Goal: Information Seeking & Learning: Learn about a topic

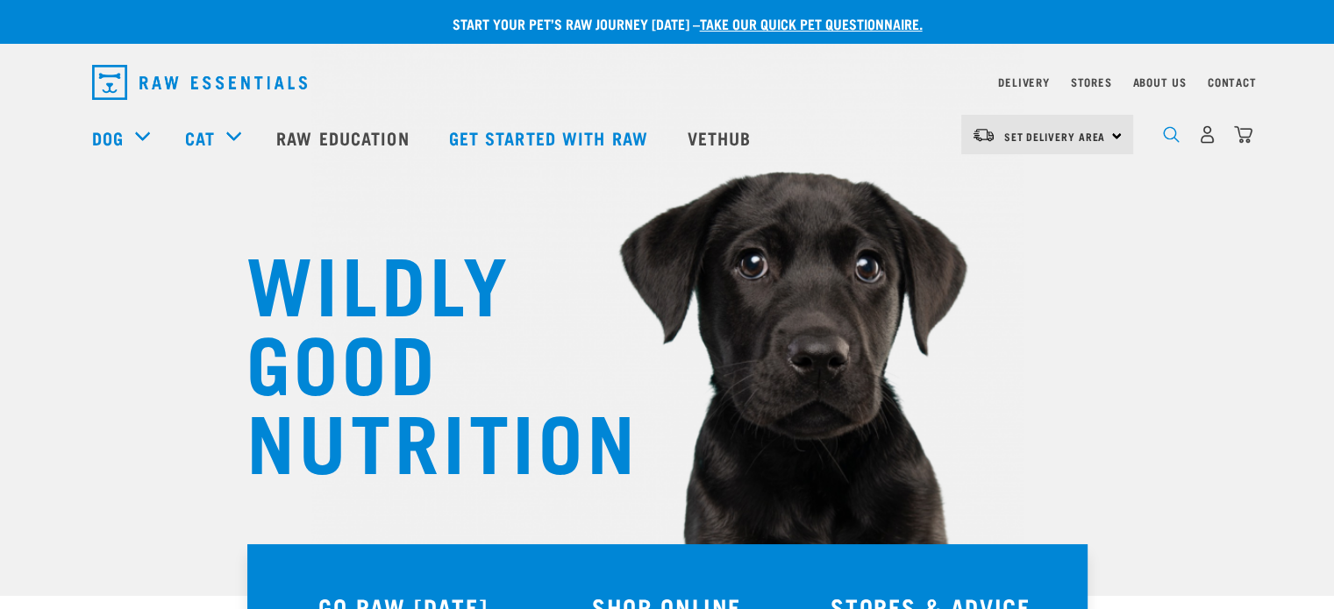
click at [1164, 140] on img "dropdown navigation" at bounding box center [1171, 134] width 17 height 17
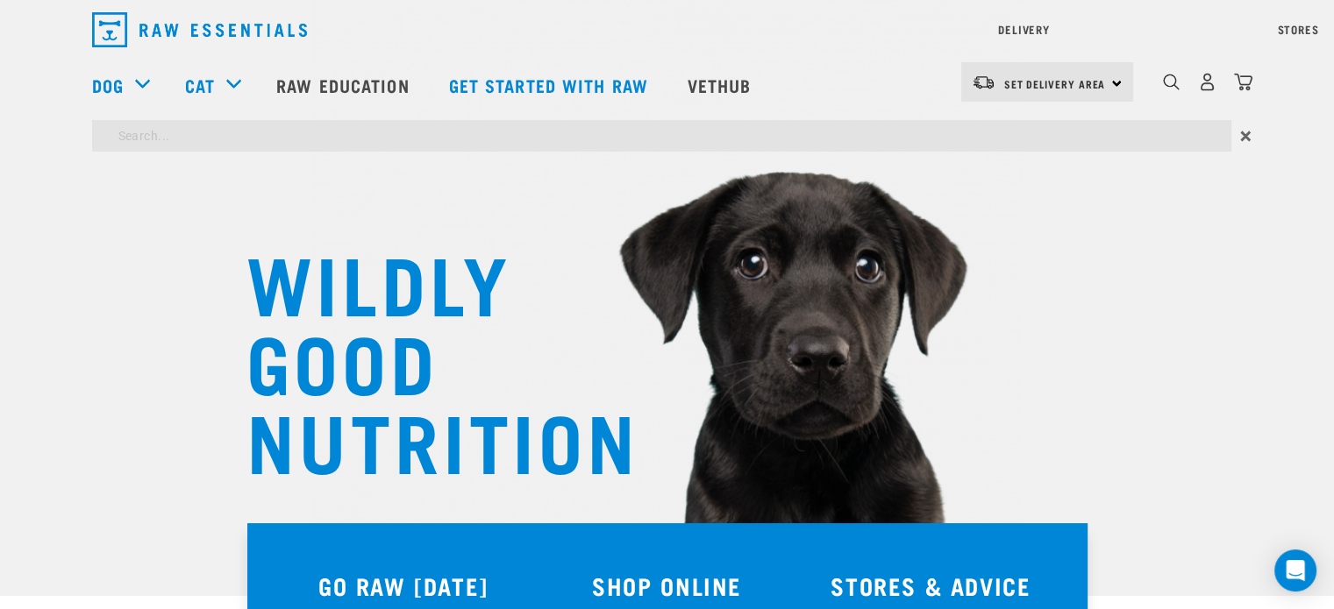
click at [155, 143] on input "search" at bounding box center [661, 136] width 1139 height 32
type input "mussel powder"
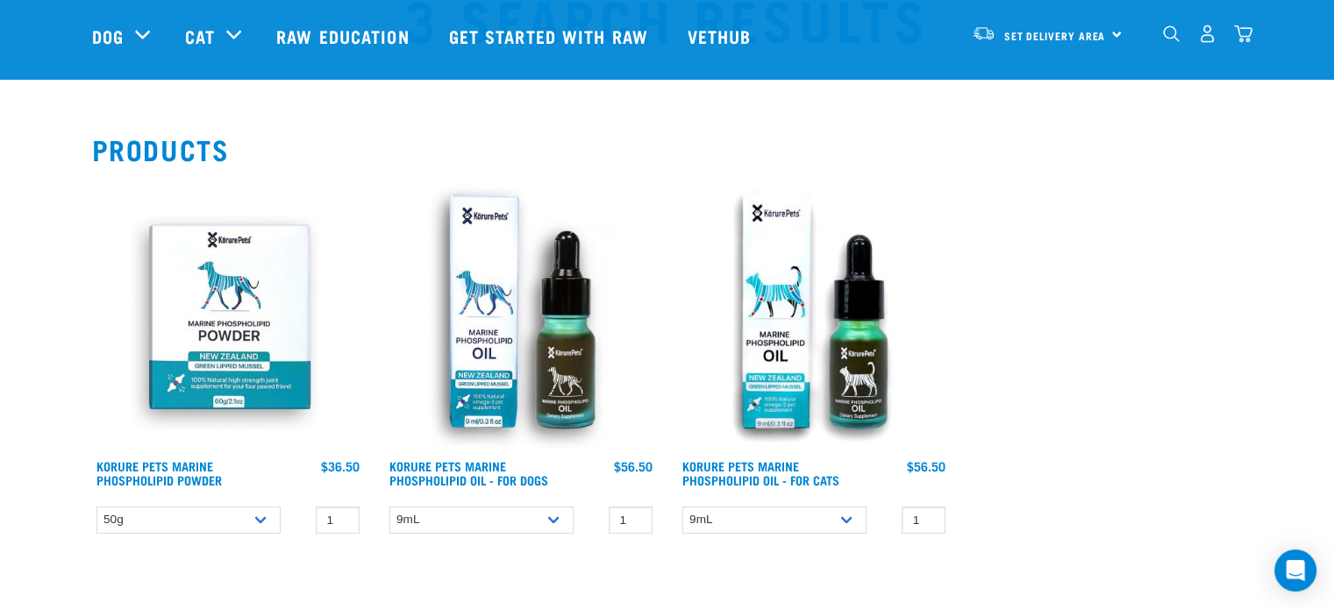
scroll to position [175, 0]
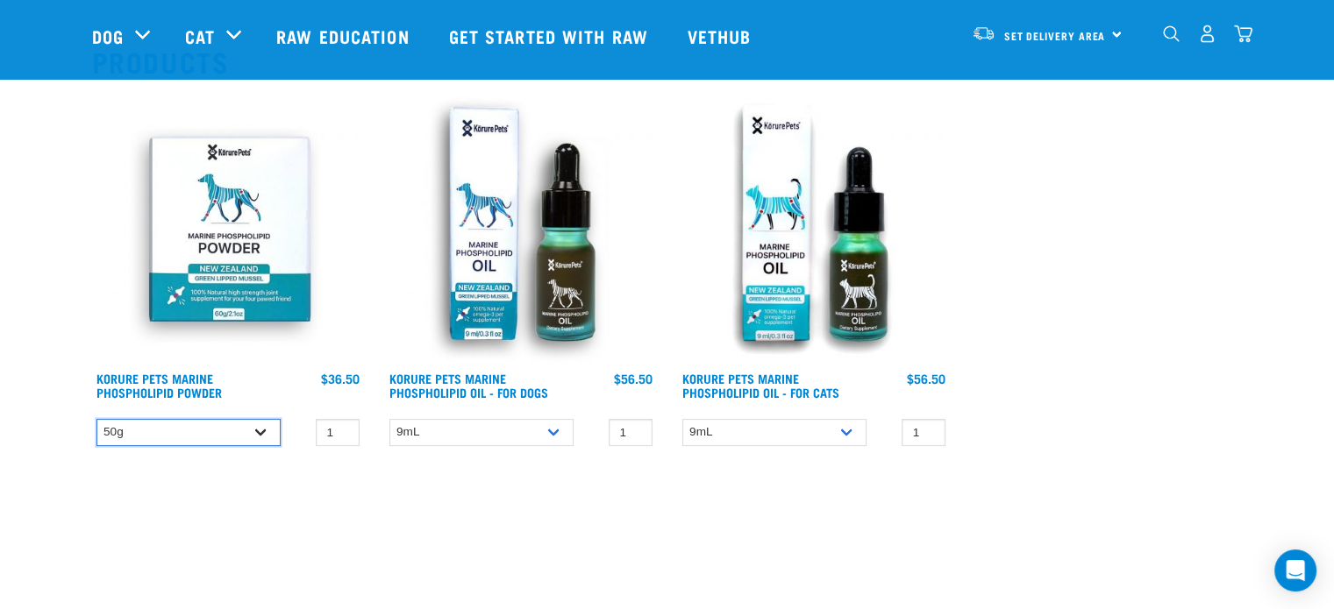
click at [258, 430] on select "50g" at bounding box center [188, 432] width 184 height 27
click at [155, 375] on link "Korure Pets Marine Phospholipid Powder" at bounding box center [158, 385] width 125 height 20
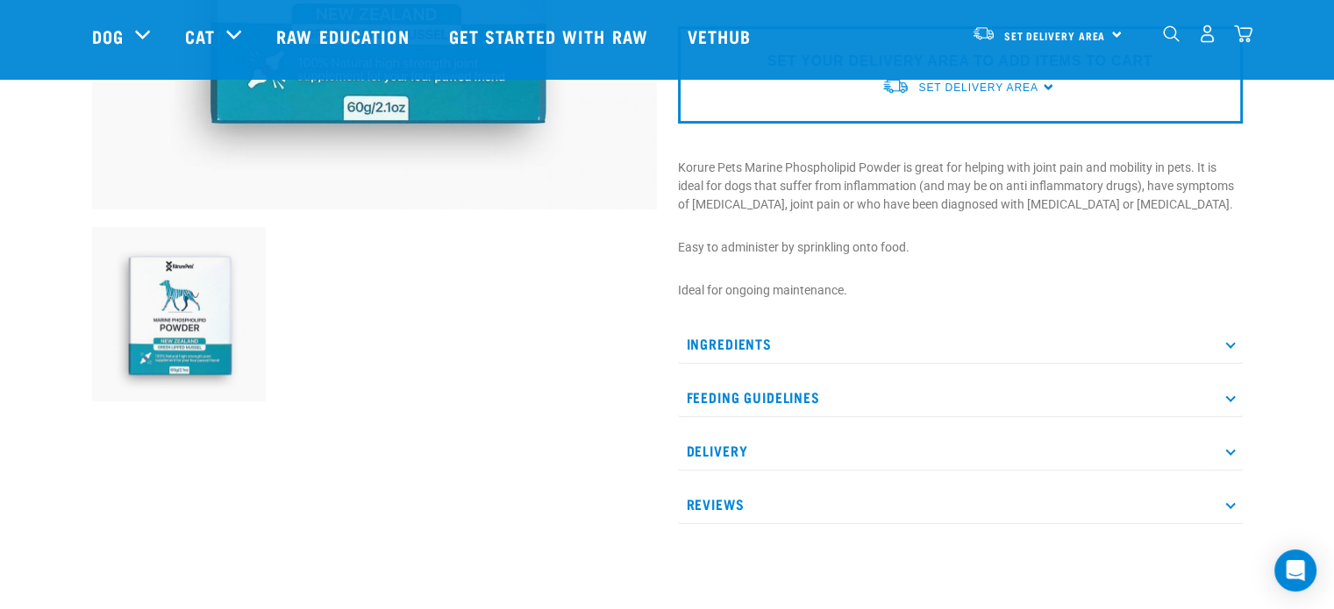
scroll to position [526, 0]
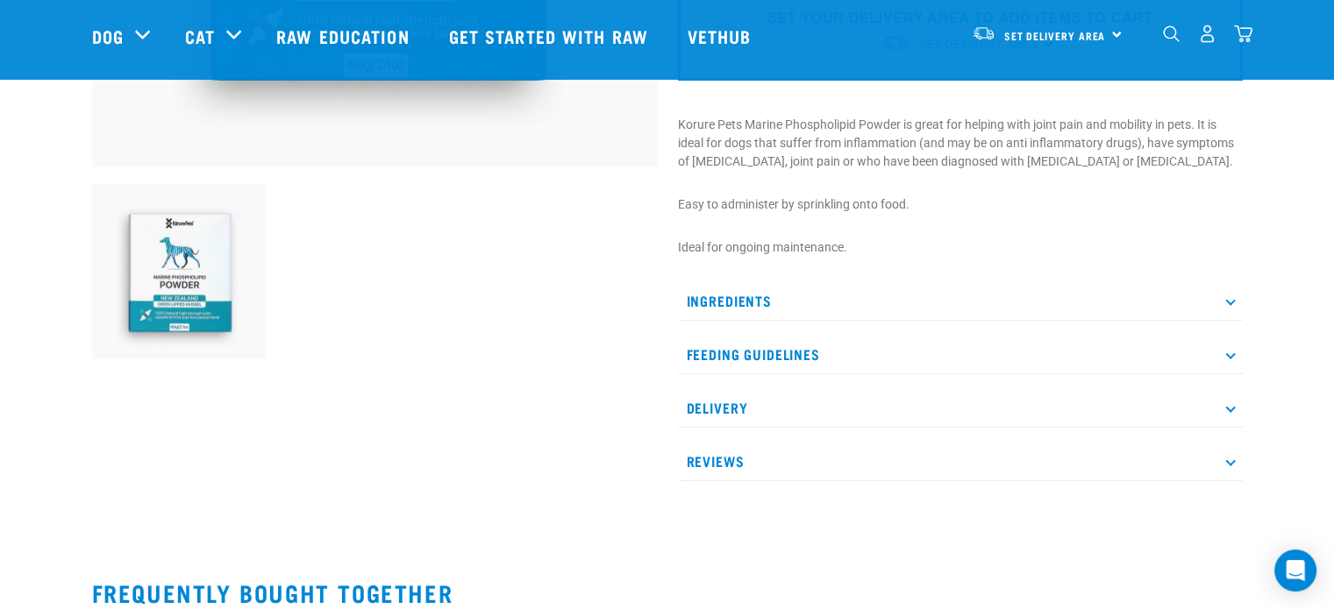
click at [1242, 300] on div "Korure Pets Marine Phospholipid Powder ☆ ☆ ☆ ☆ ☆" at bounding box center [960, 42] width 586 height 928
click at [1235, 299] on p "Ingredients" at bounding box center [960, 300] width 565 height 39
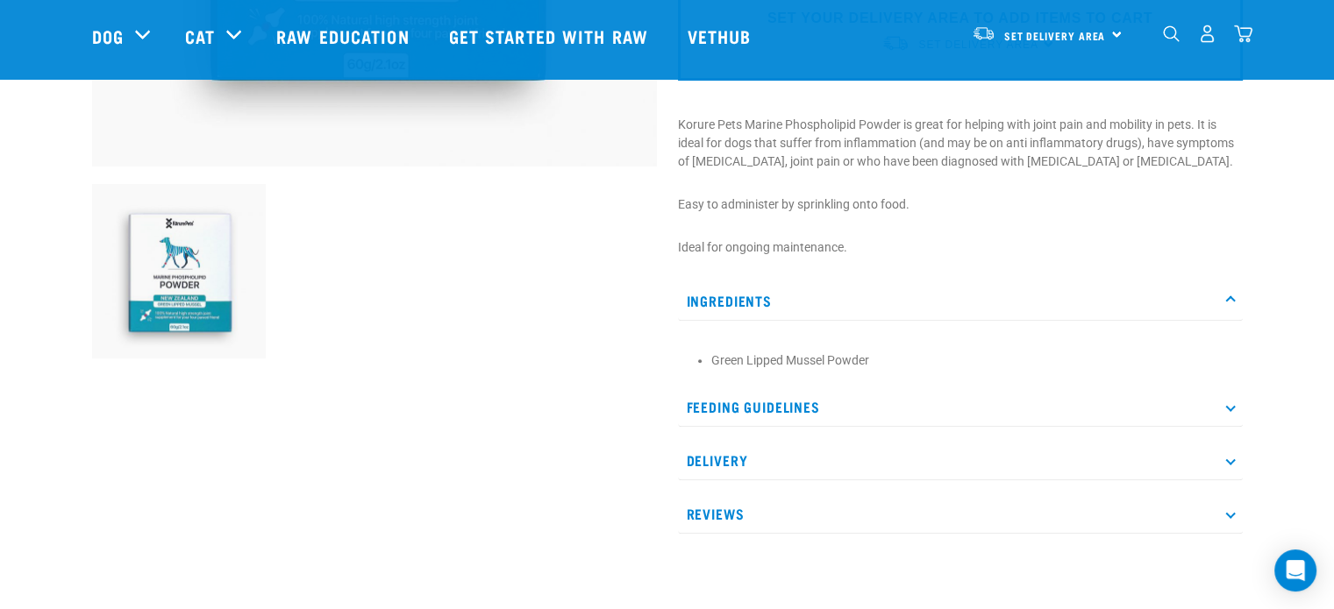
click at [1235, 299] on p "Ingredients" at bounding box center [960, 300] width 565 height 39
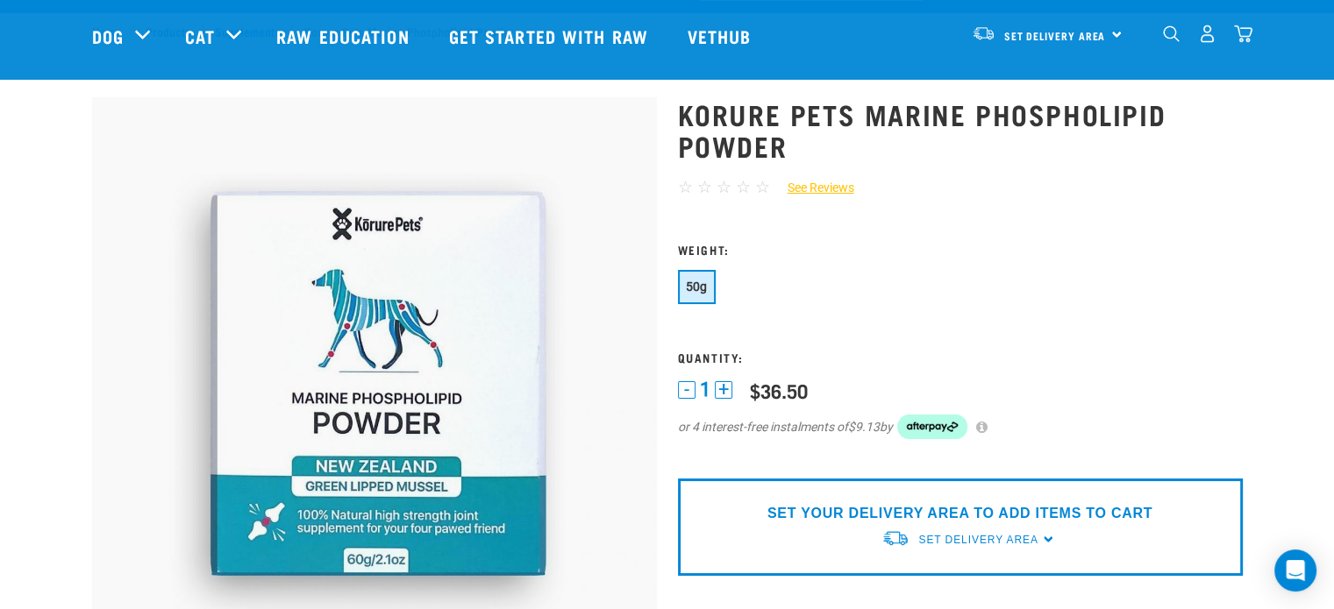
scroll to position [0, 0]
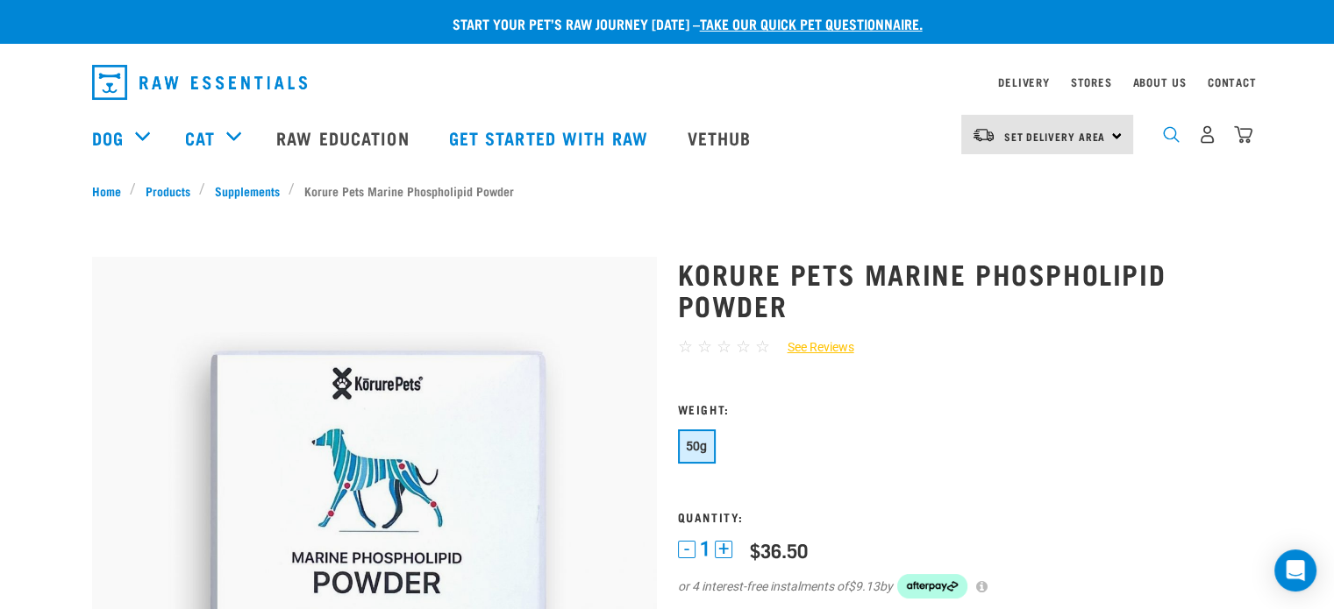
click at [1171, 140] on img "dropdown navigation" at bounding box center [1171, 134] width 17 height 17
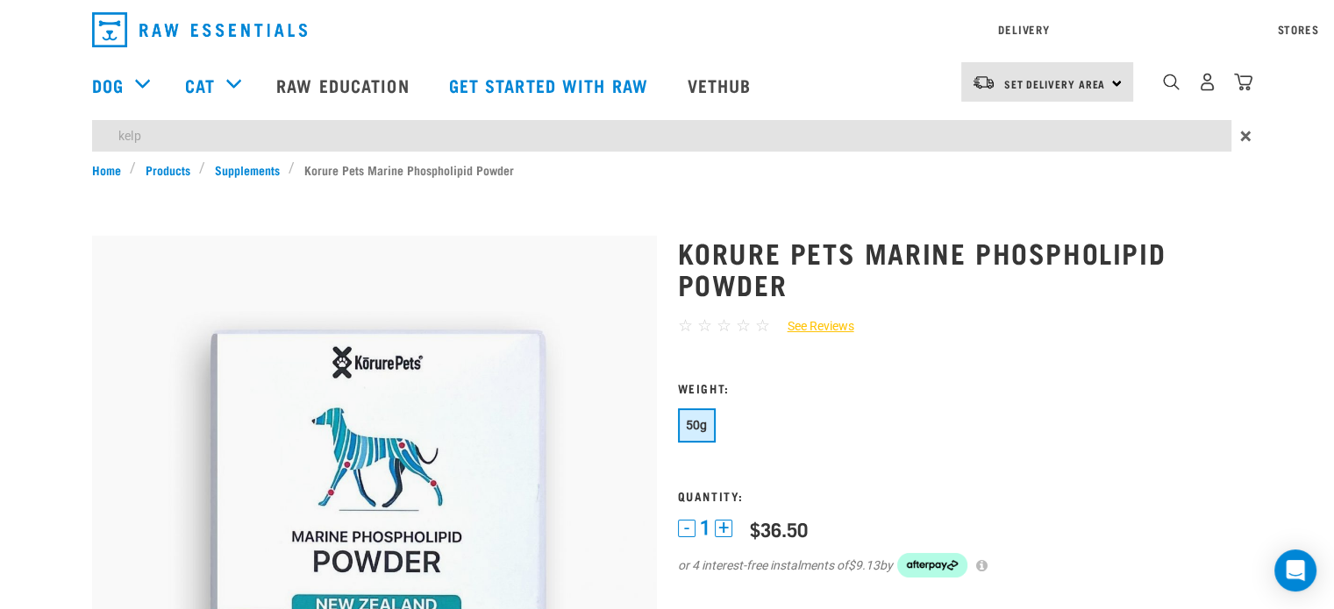
type input "kelp"
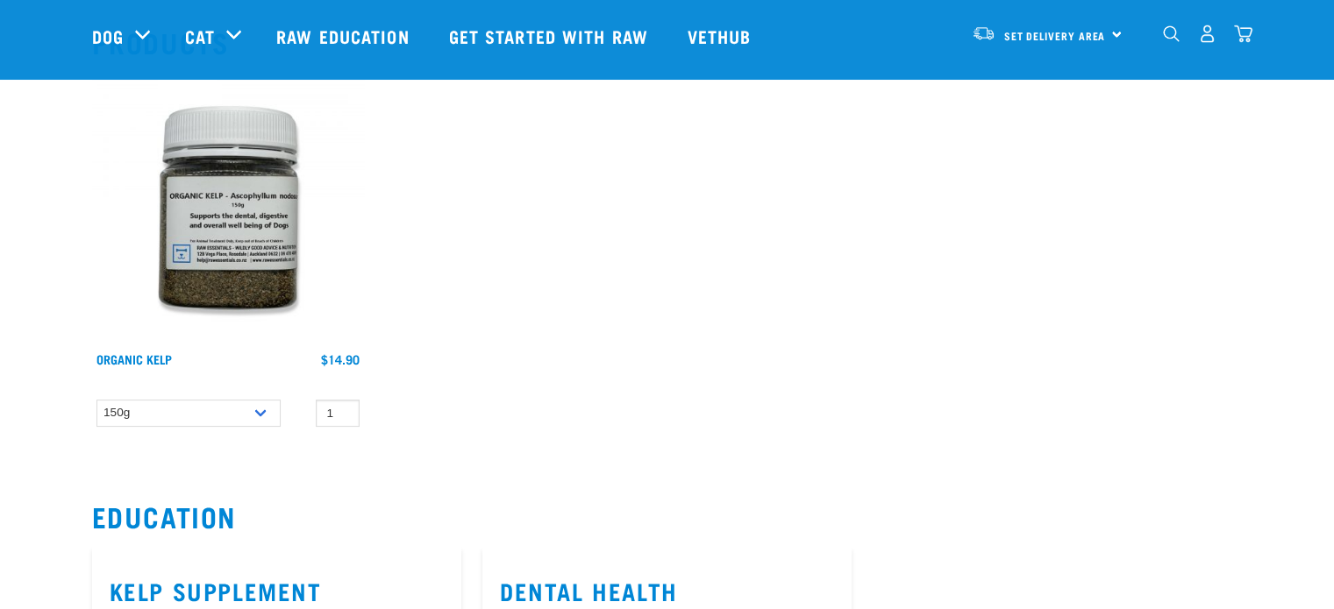
scroll to position [175, 0]
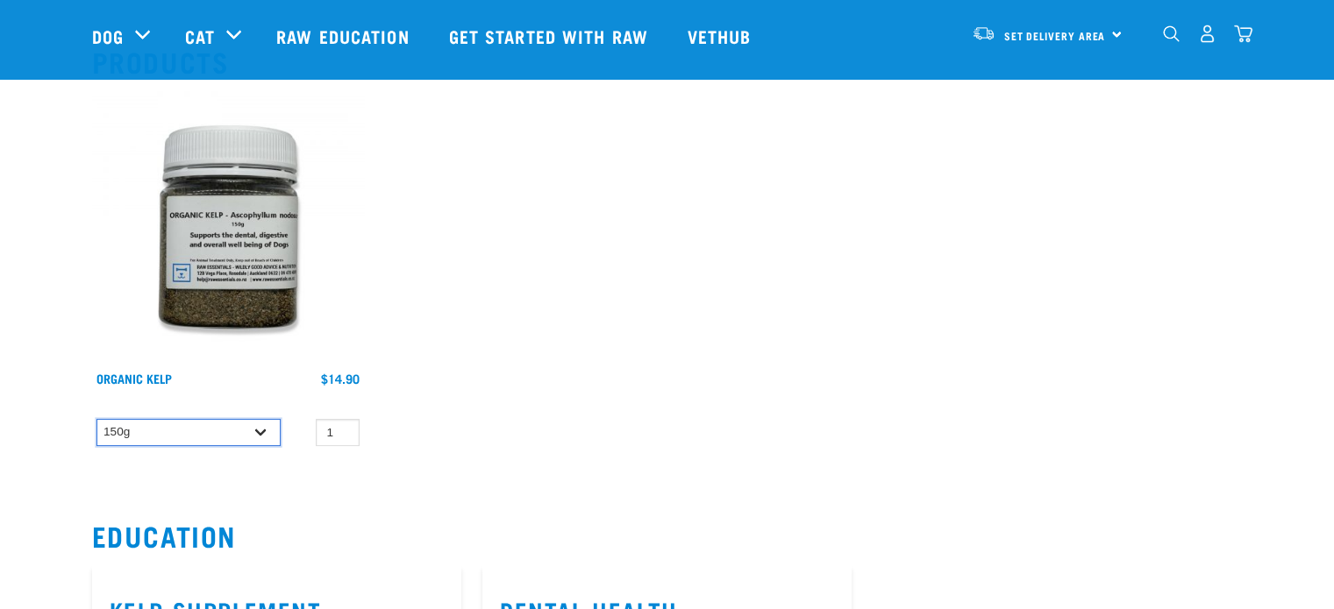
click at [262, 431] on select "150g" at bounding box center [188, 432] width 184 height 27
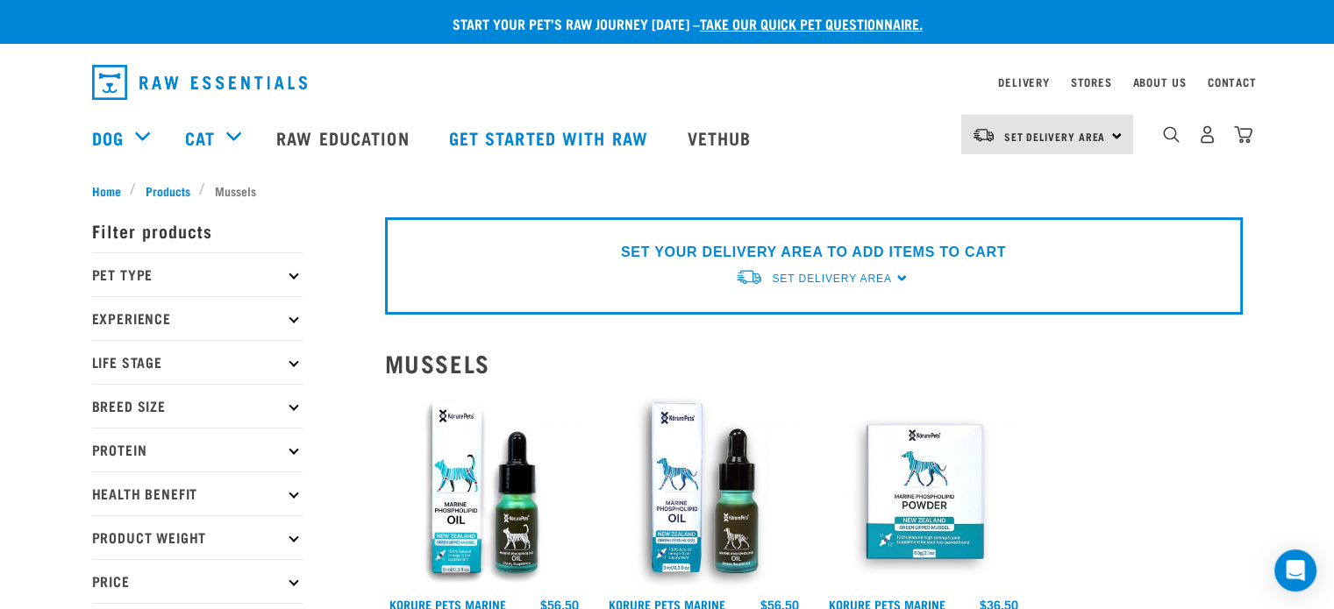
scroll to position [263, 0]
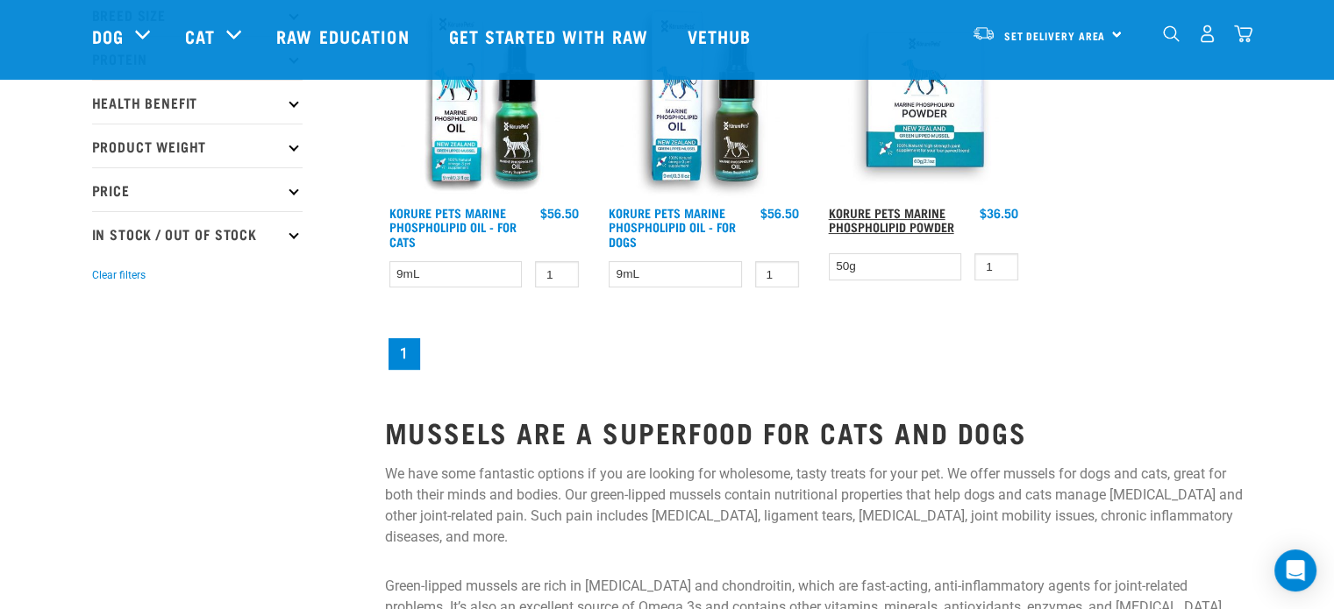
click at [899, 210] on link "Korure Pets Marine Phospholipid Powder" at bounding box center [891, 220] width 125 height 20
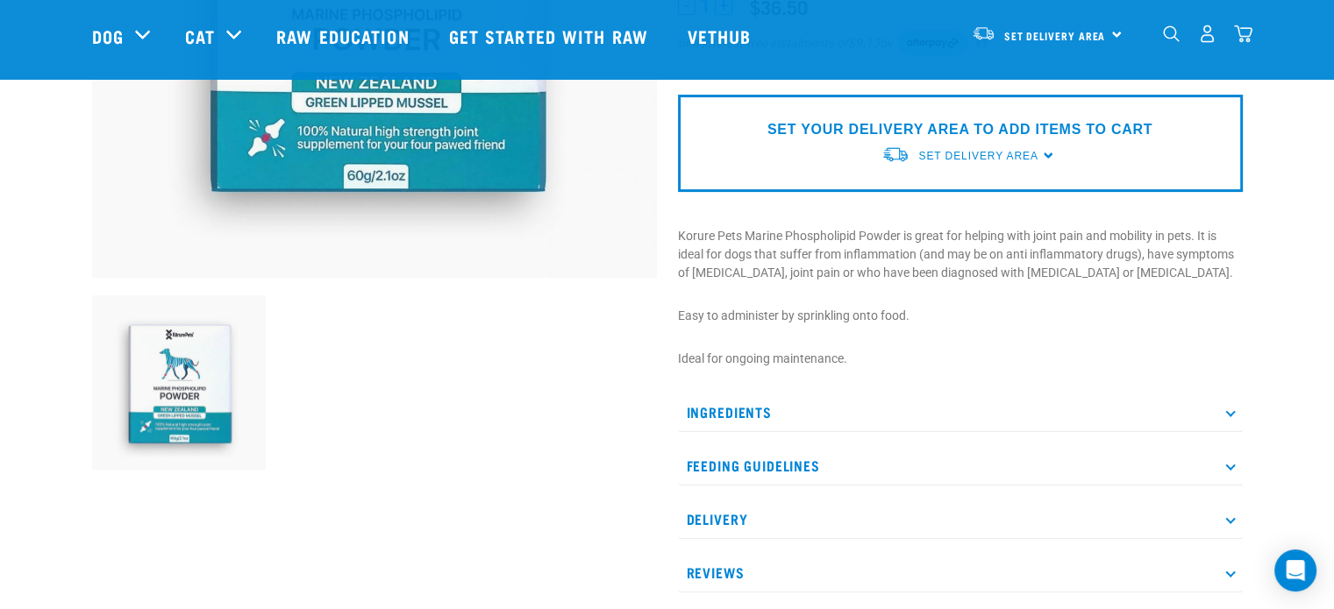
scroll to position [438, 0]
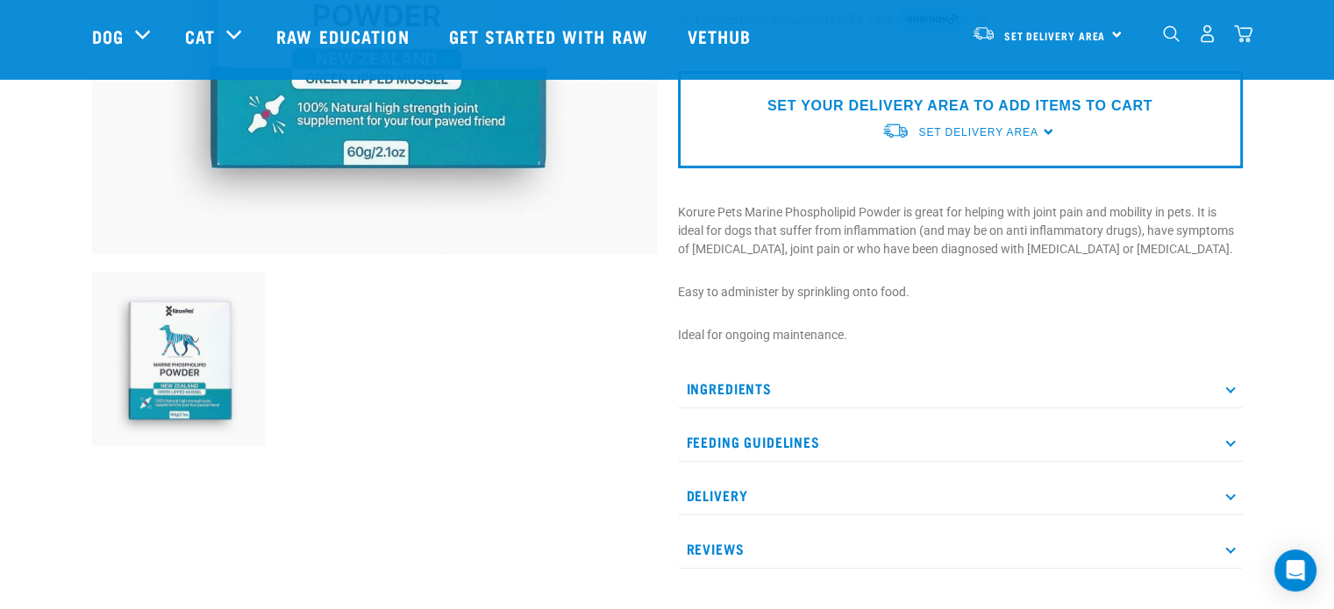
click at [917, 429] on p "Feeding Guidelines" at bounding box center [960, 442] width 565 height 39
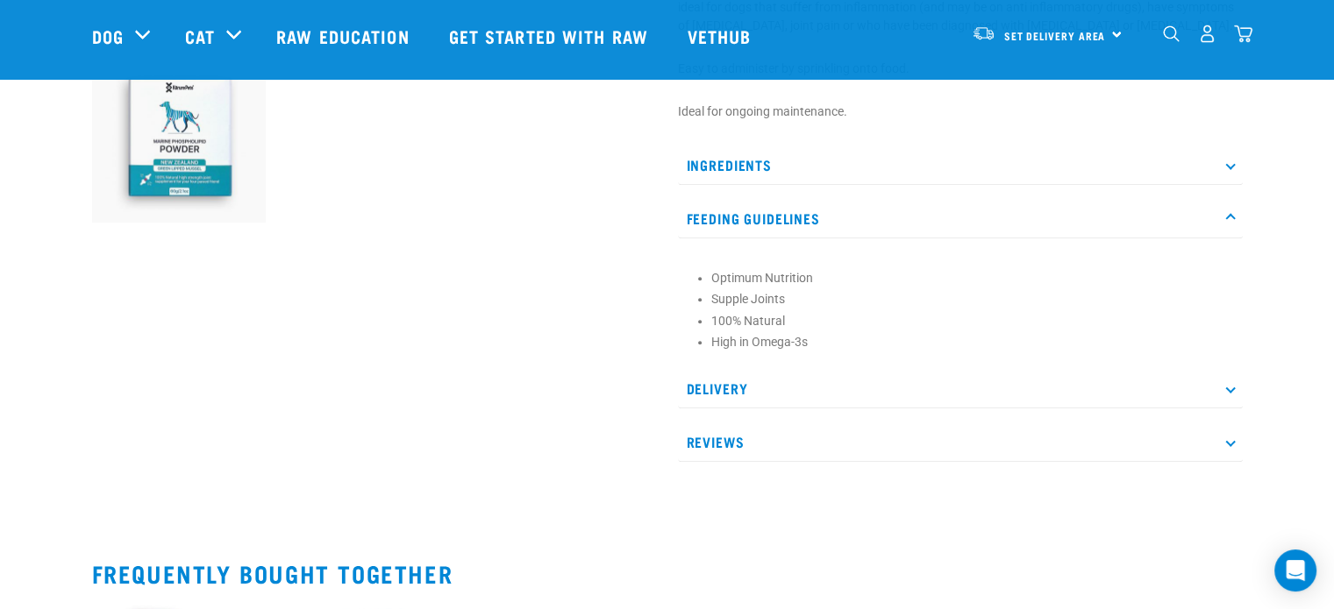
scroll to position [701, 0]
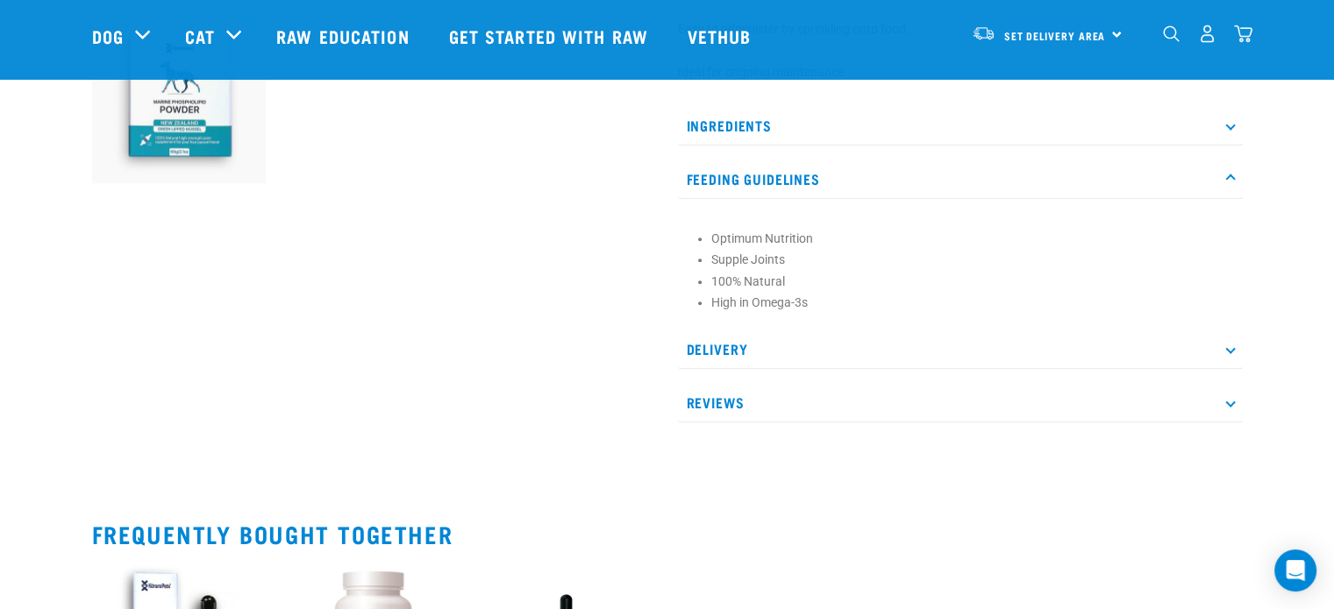
click at [1233, 176] on icon at bounding box center [1230, 179] width 10 height 10
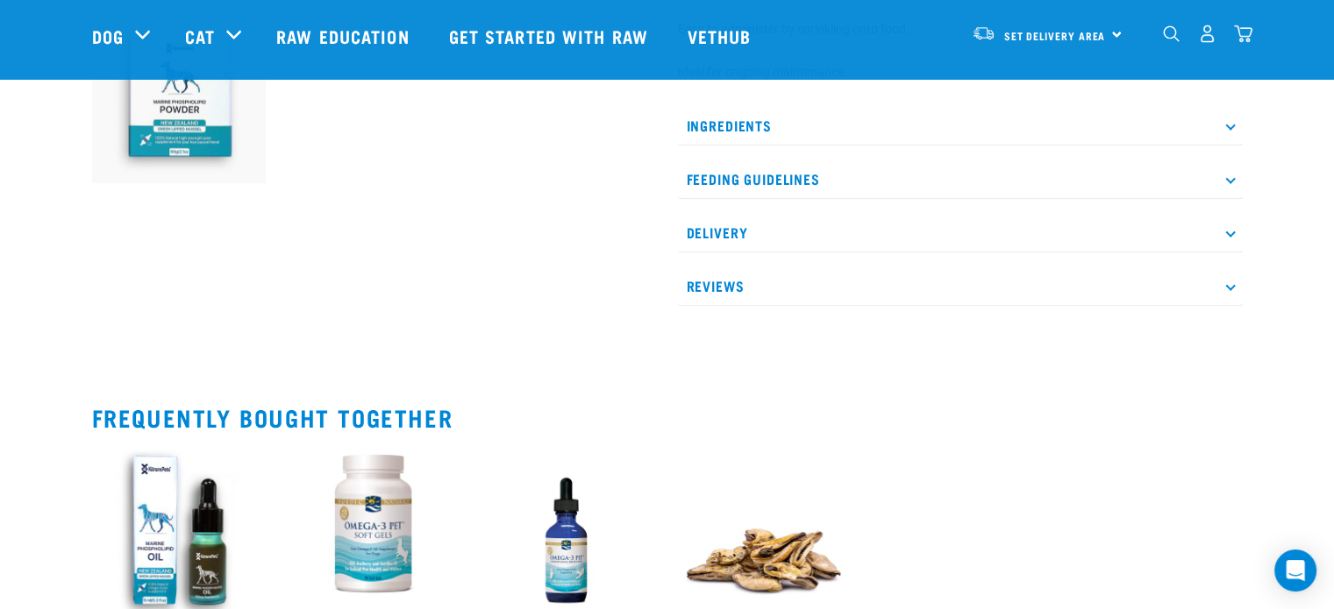
click at [1233, 176] on icon at bounding box center [1230, 179] width 10 height 10
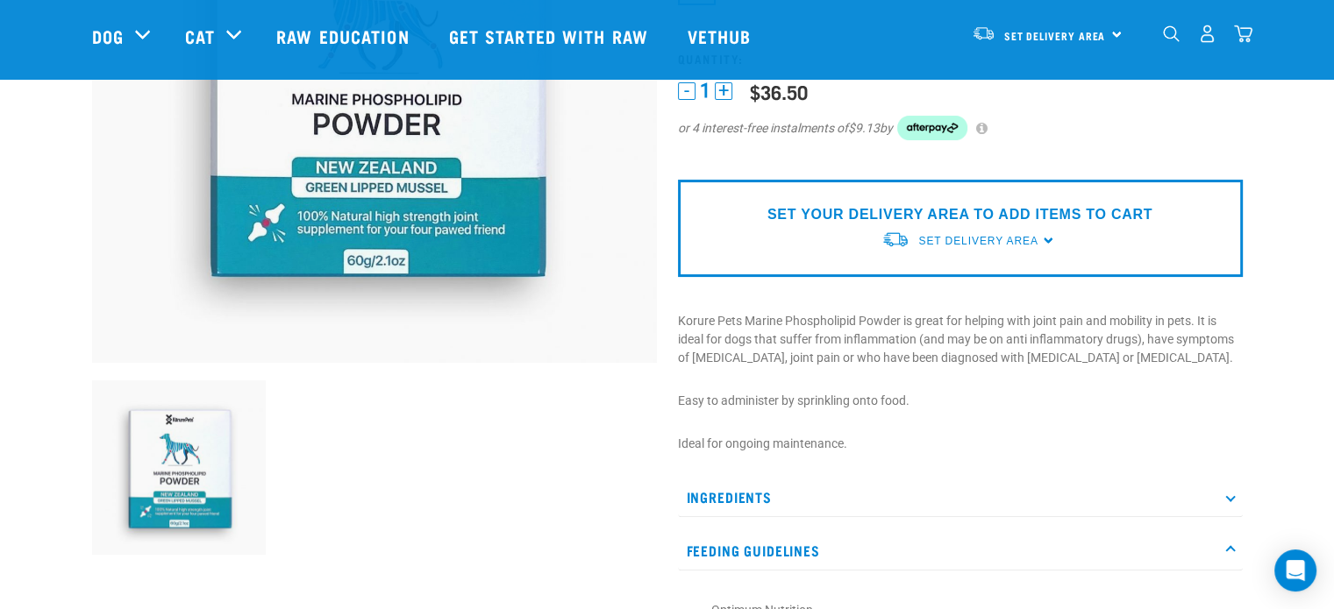
scroll to position [351, 0]
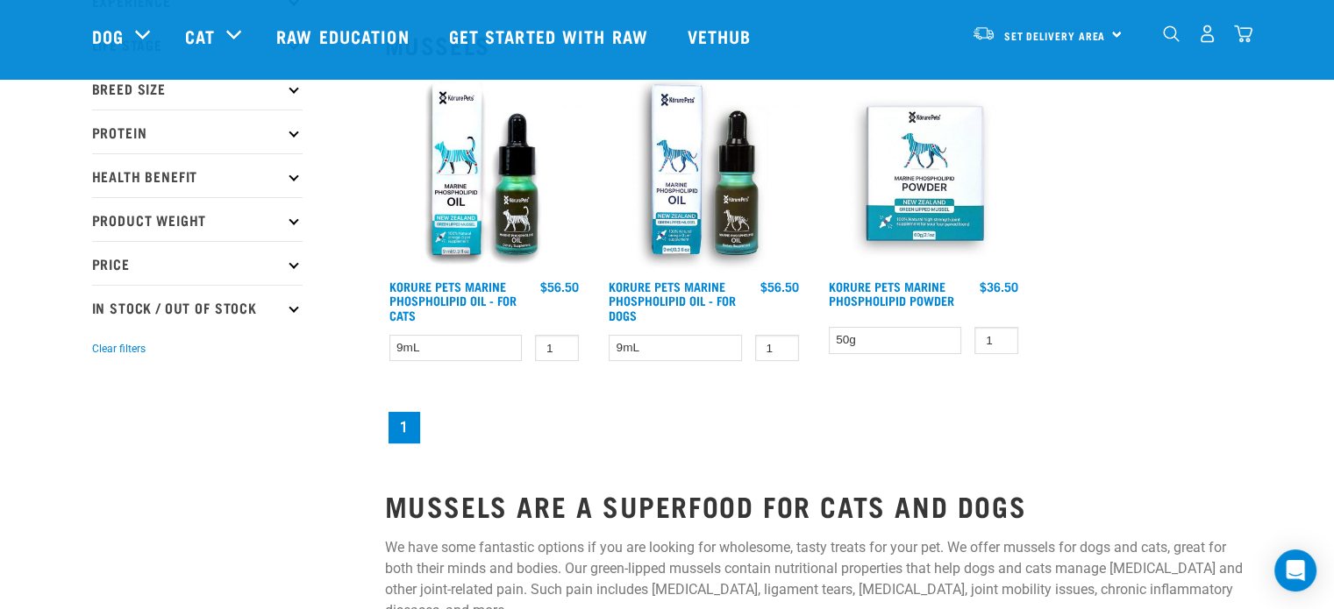
scroll to position [115, 0]
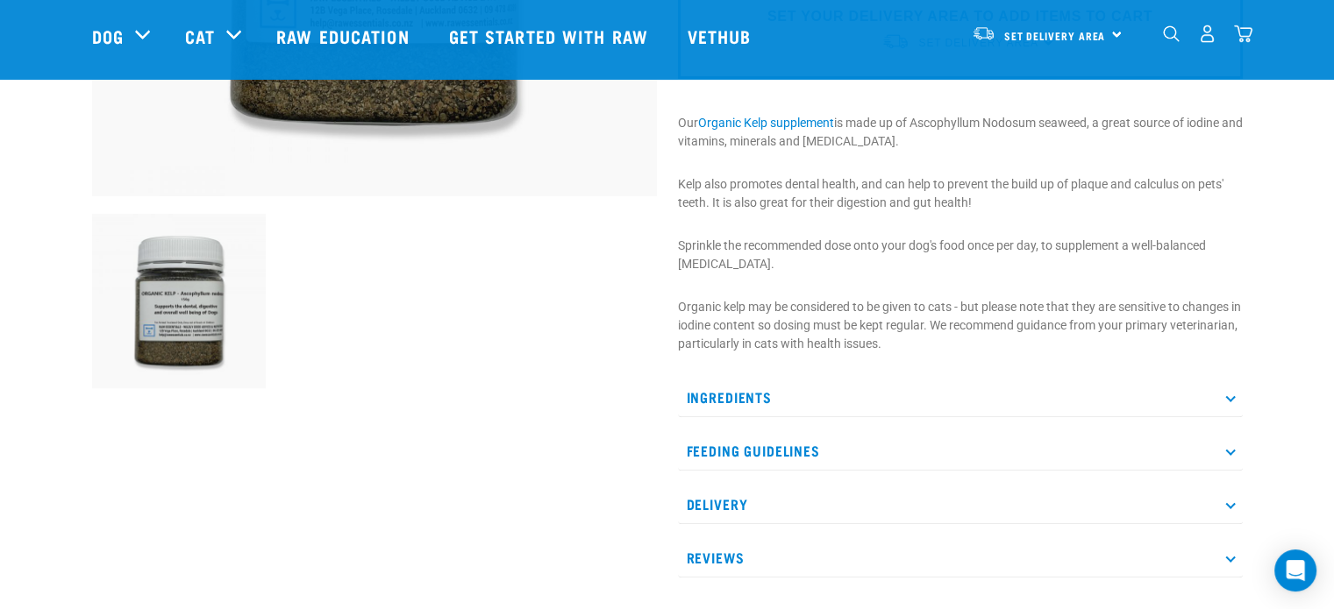
scroll to position [526, 0]
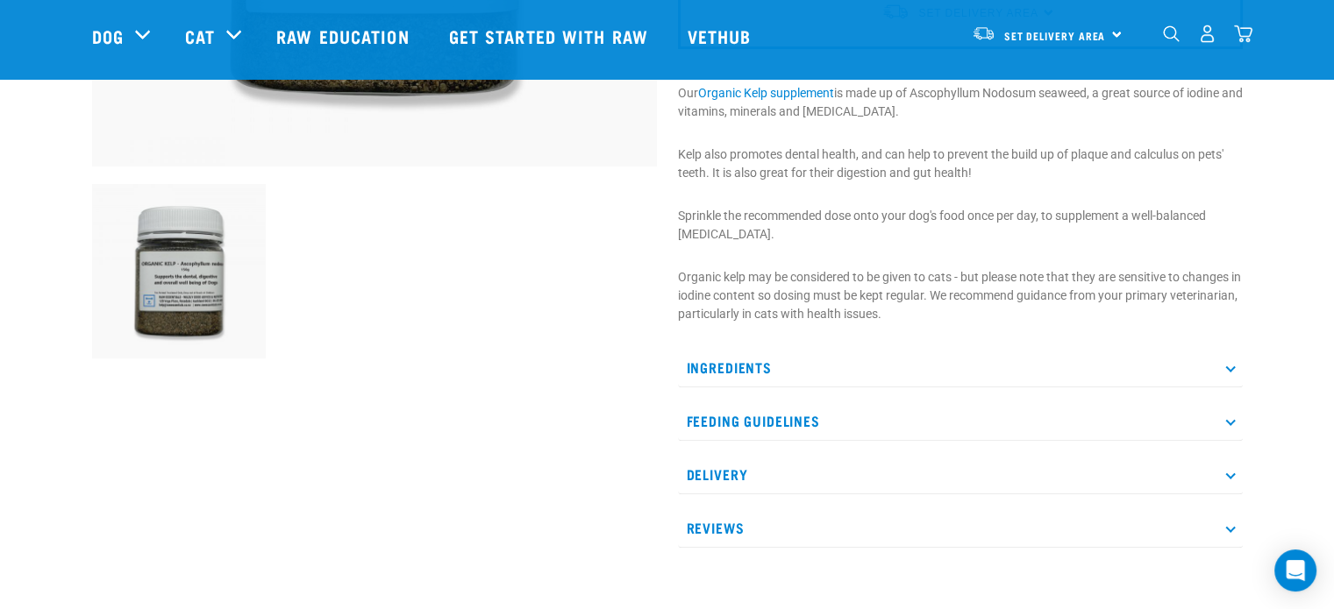
click at [1226, 413] on p "Feeding Guidelines" at bounding box center [960, 421] width 565 height 39
click at [1221, 477] on p "Delivery" at bounding box center [960, 474] width 565 height 39
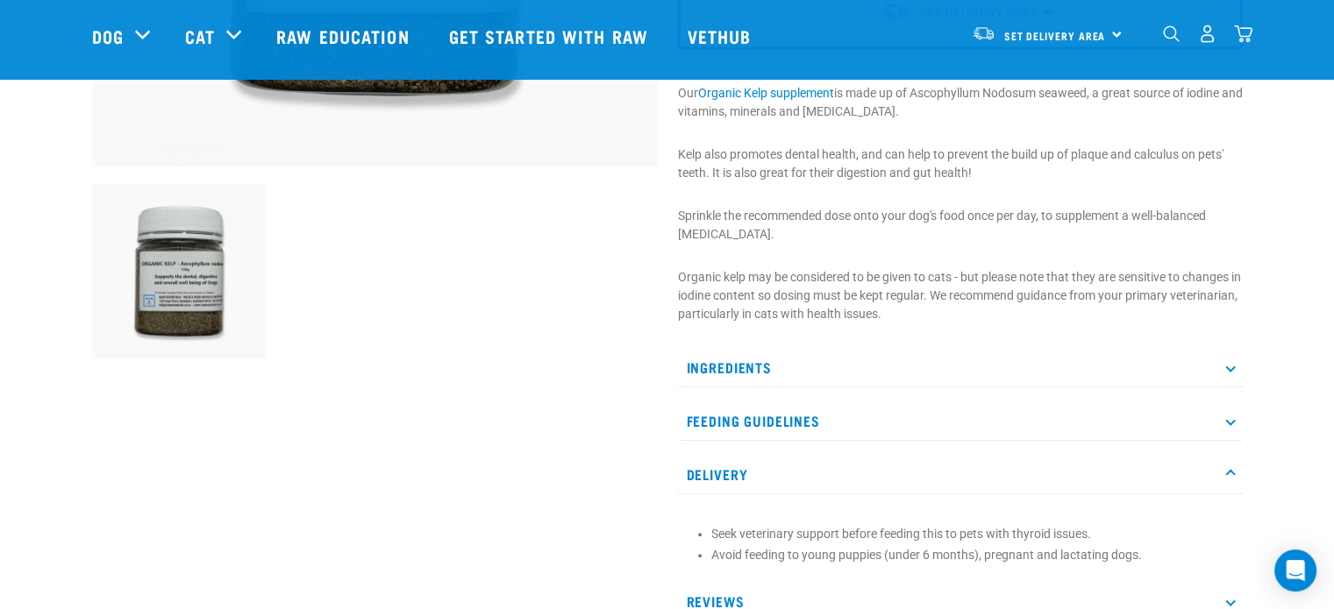
click at [1225, 467] on p "Delivery" at bounding box center [960, 474] width 565 height 39
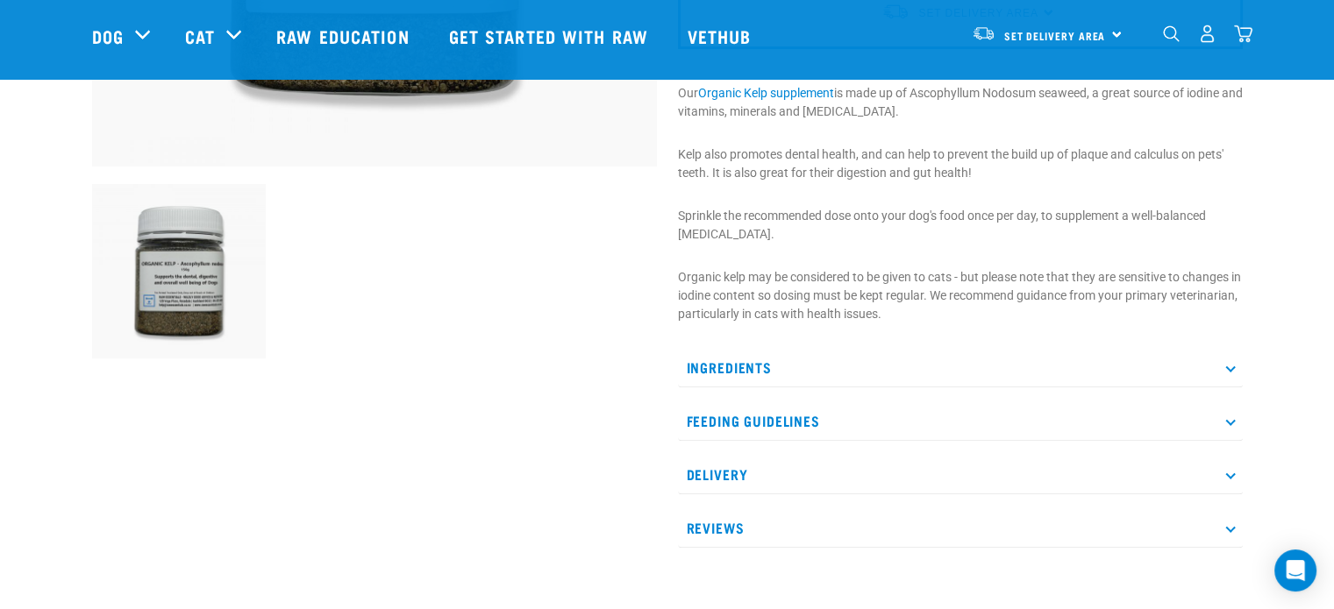
click at [1222, 360] on p "Ingredients" at bounding box center [960, 367] width 565 height 39
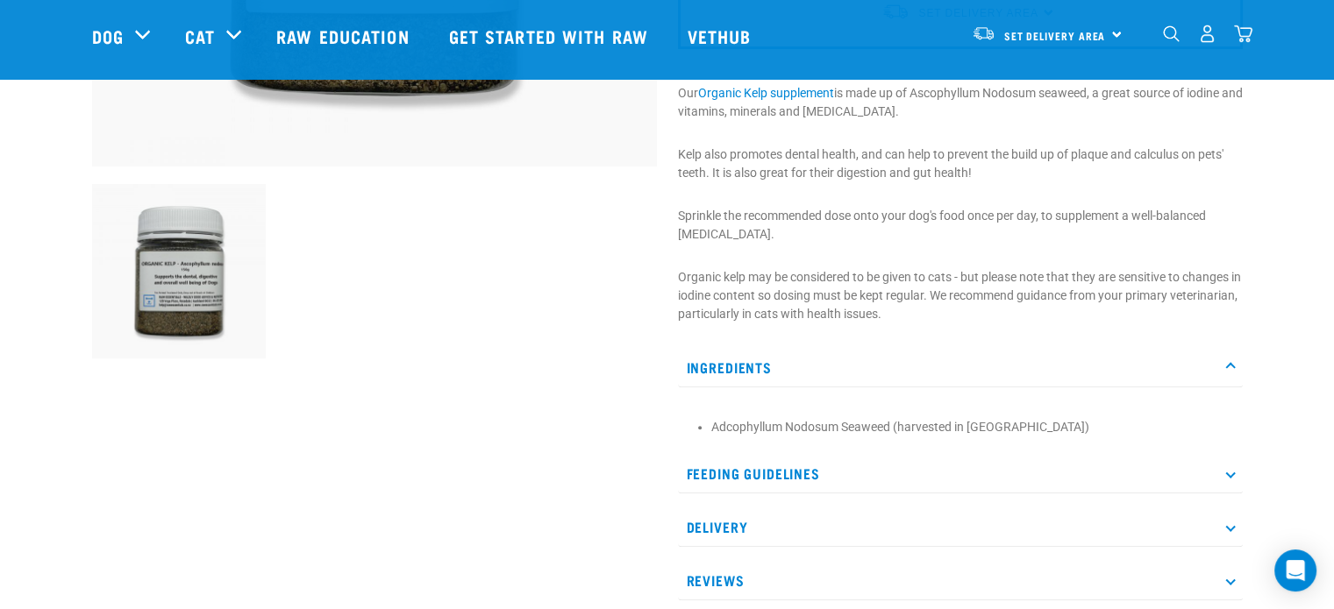
click at [1223, 359] on p "Ingredients" at bounding box center [960, 367] width 565 height 39
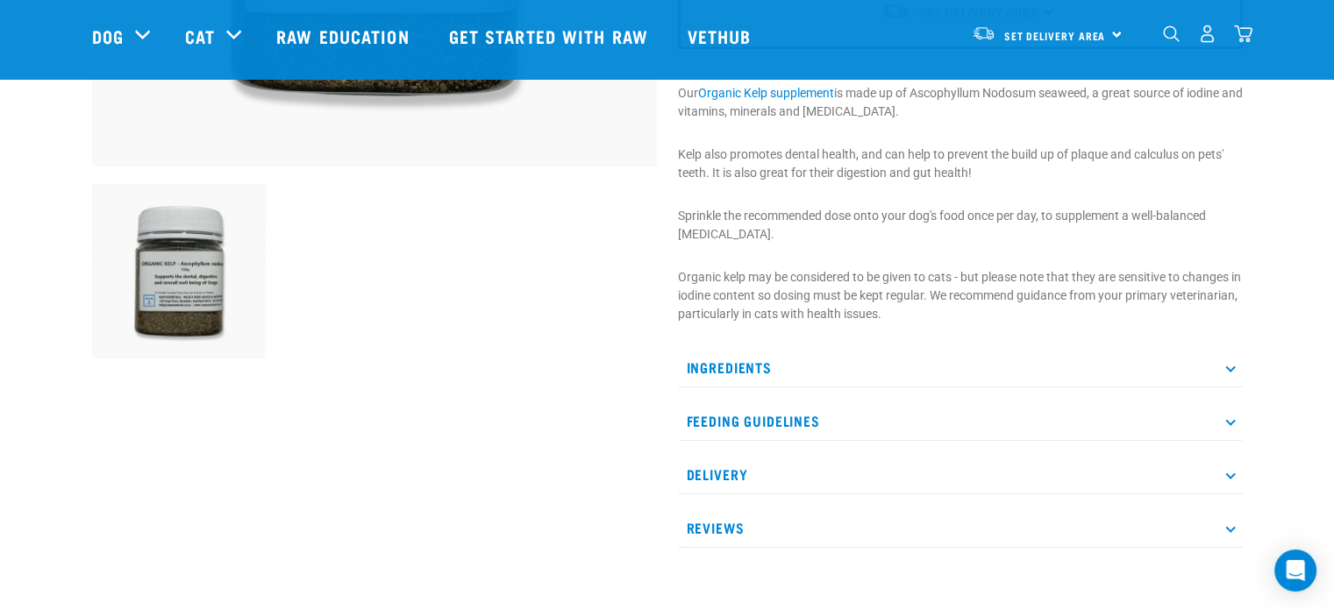
click at [1227, 473] on p "Delivery" at bounding box center [960, 474] width 565 height 39
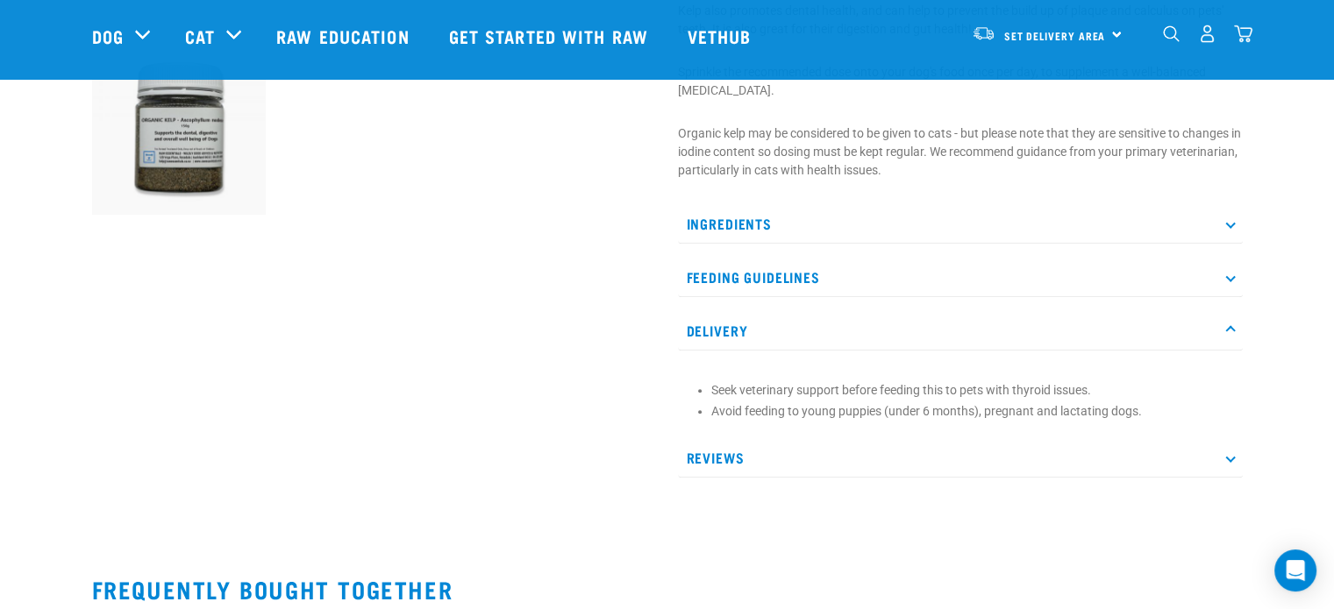
scroll to position [701, 0]
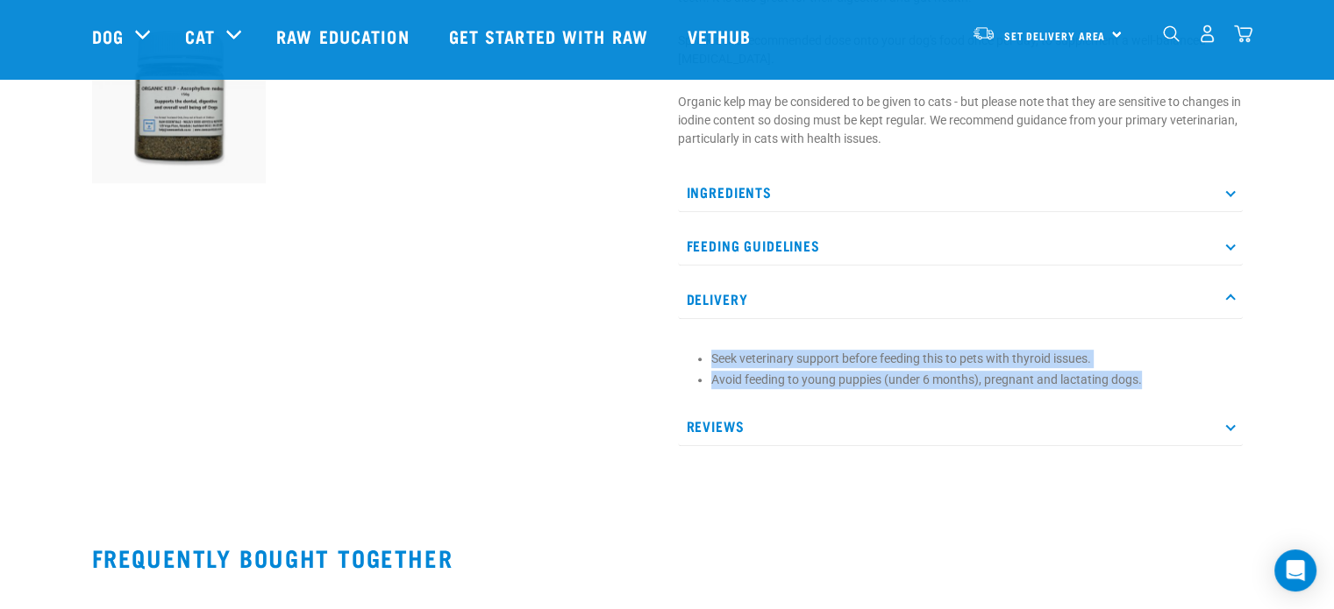
drag, startPoint x: 1143, startPoint y: 380, endPoint x: 706, endPoint y: 359, distance: 438.0
click at [706, 359] on section "Seek veterinary support before feeding this to pets with thyroid issues. Avoid …" at bounding box center [960, 370] width 547 height 40
copy ul "Seek veterinary support before feeding this to pets with thyroid issues. Avoid …"
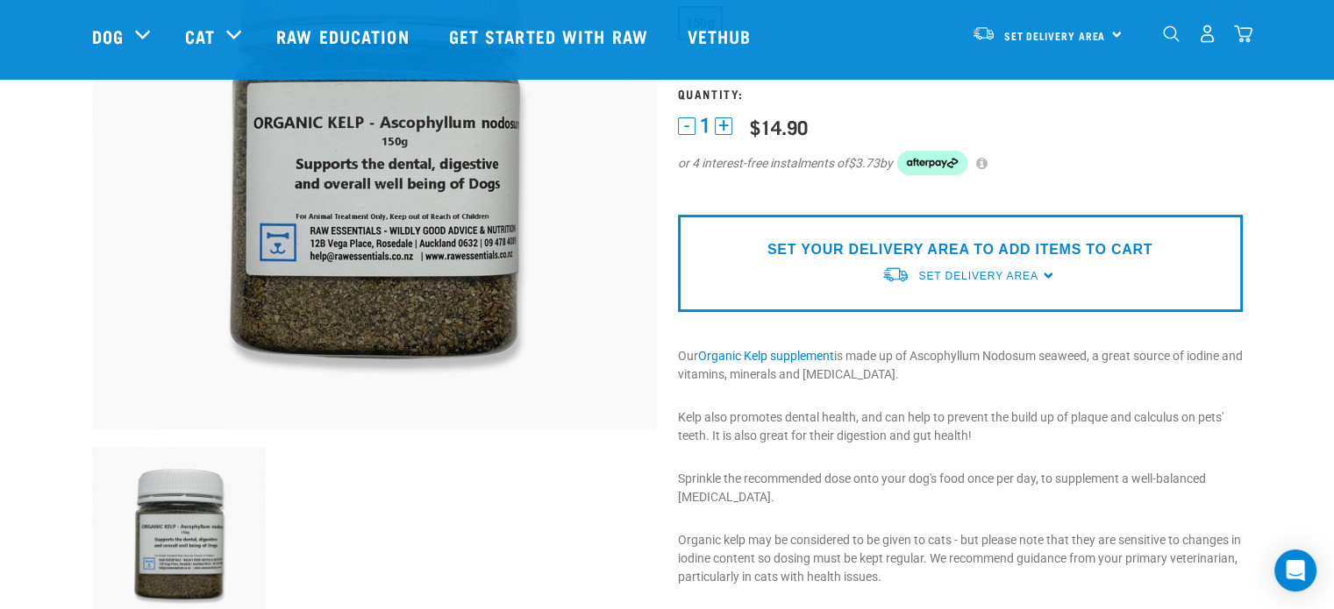
scroll to position [175, 0]
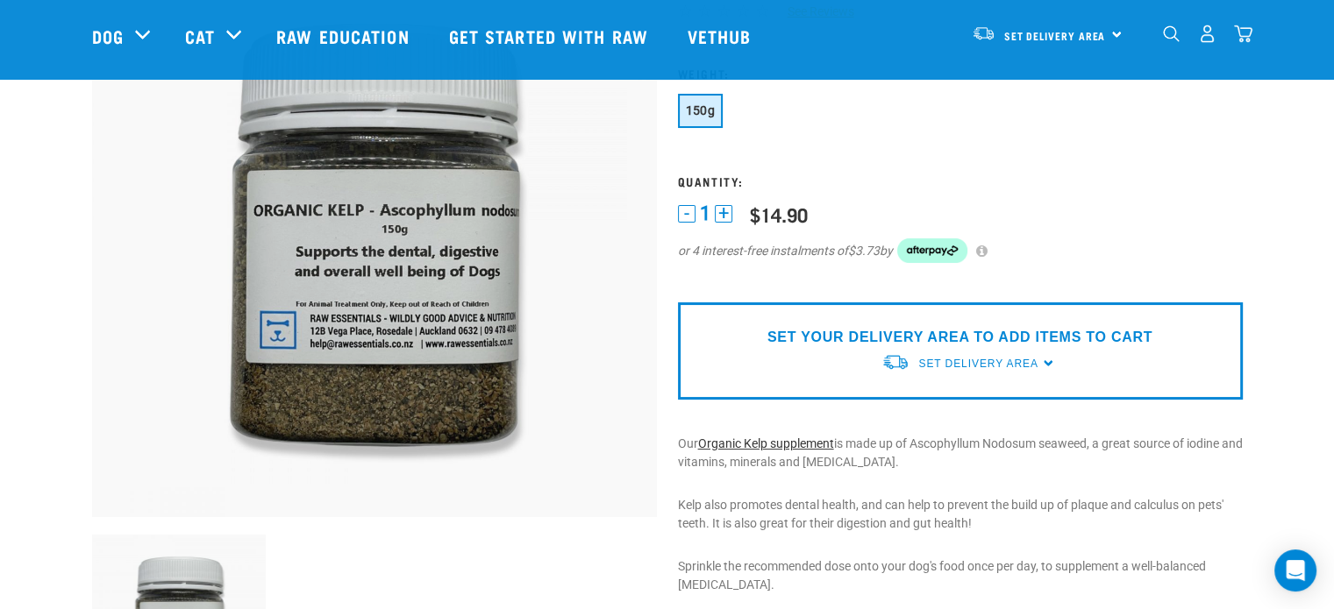
click at [780, 440] on link "Organic Kelp supplement" at bounding box center [766, 444] width 136 height 14
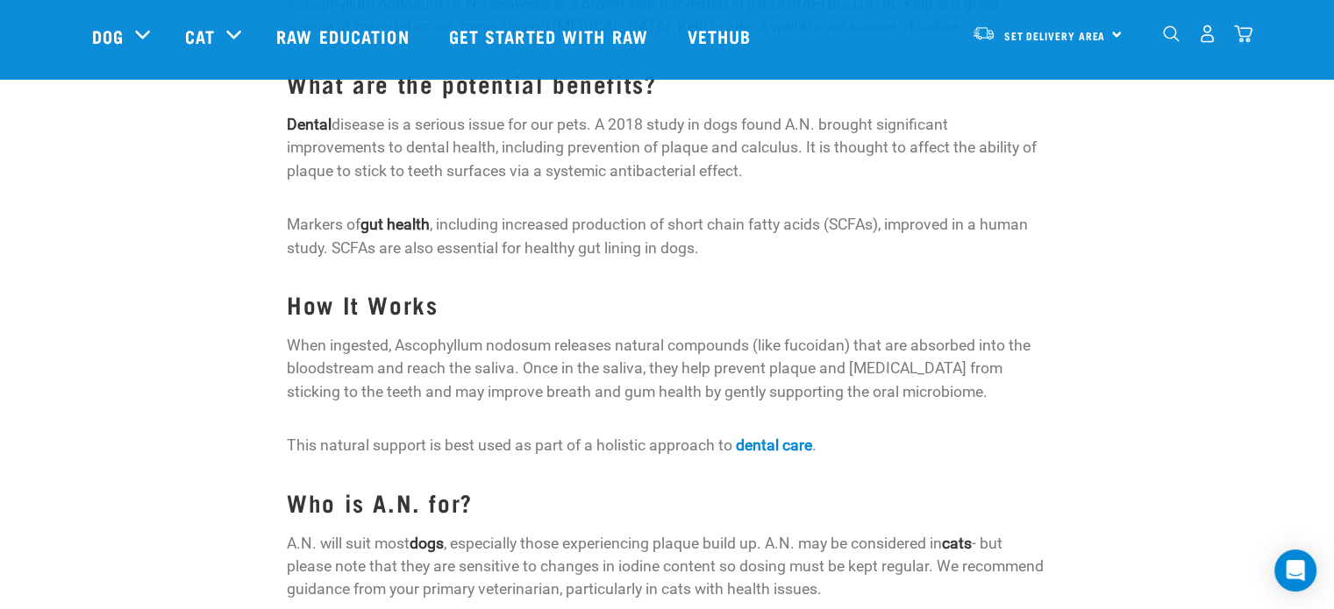
scroll to position [263, 0]
